Goal: Information Seeking & Learning: Find specific fact

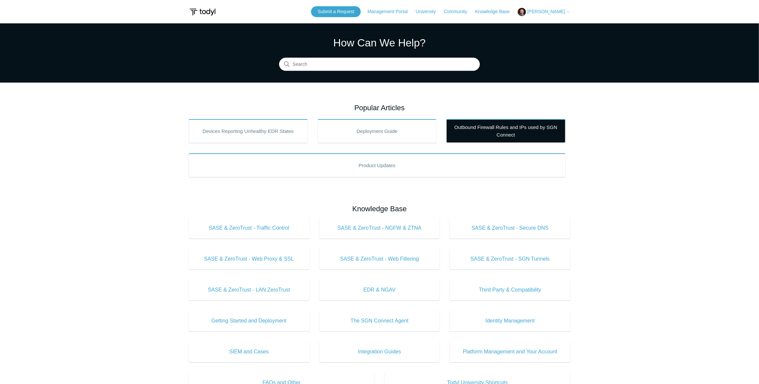
click at [503, 127] on link "Outbound Firewall Rules and IPs used by SGN Connect" at bounding box center [505, 131] width 119 height 24
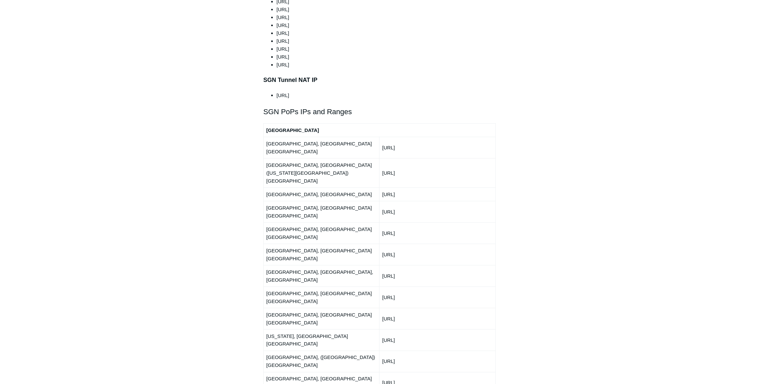
scroll to position [717, 0]
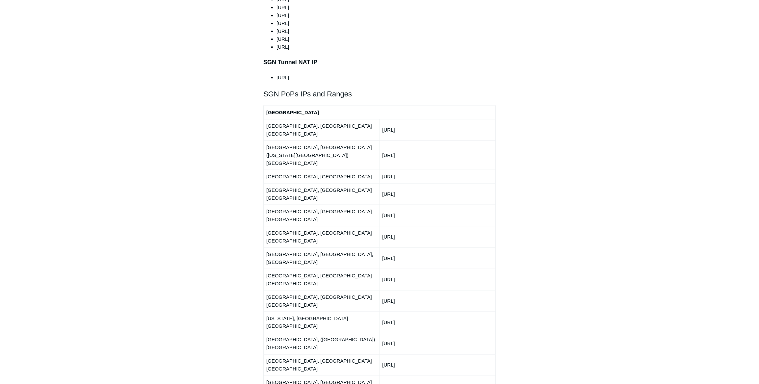
drag, startPoint x: 324, startPoint y: 160, endPoint x: 436, endPoint y: 153, distance: 112.4
click at [404, 205] on td "[URL]" at bounding box center [437, 215] width 116 height 21
drag, startPoint x: 286, startPoint y: 127, endPoint x: 427, endPoint y: 122, distance: 141.2
click at [427, 140] on tr "[GEOGRAPHIC_DATA], [GEOGRAPHIC_DATA] ([US_STATE][GEOGRAPHIC_DATA]) [GEOGRAPHIC_…" at bounding box center [379, 154] width 232 height 29
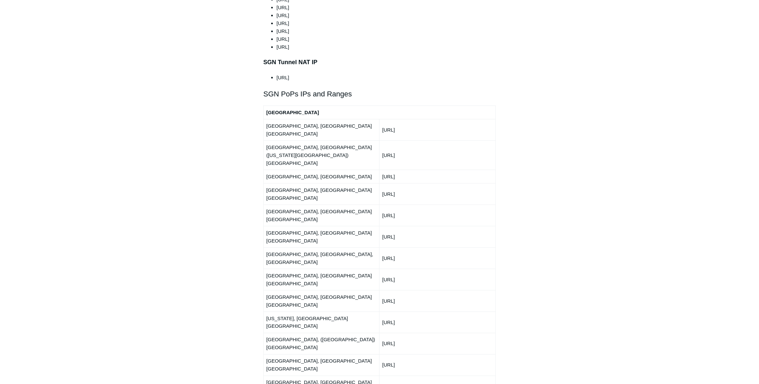
click at [427, 140] on td "[URL]" at bounding box center [437, 154] width 116 height 29
